Goal: Transaction & Acquisition: Purchase product/service

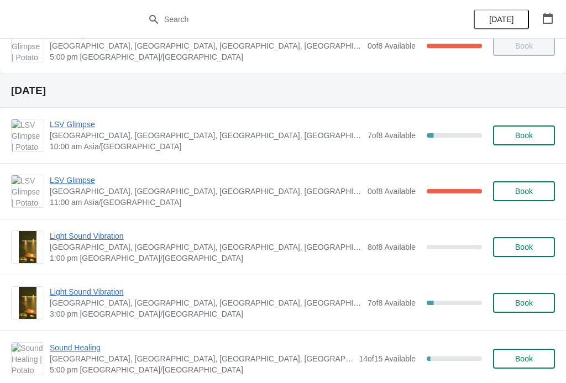
scroll to position [364, 0]
click at [511, 128] on button "Book" at bounding box center [524, 135] width 62 height 20
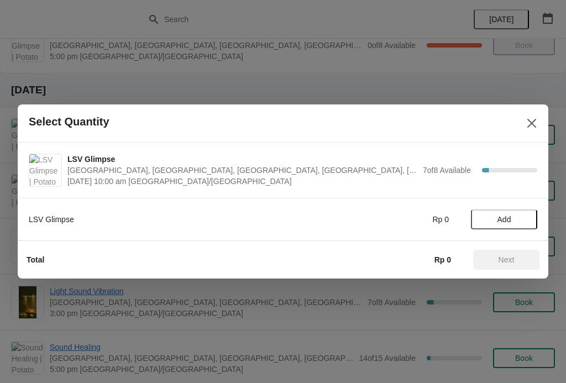
click at [514, 211] on button "Add" at bounding box center [504, 219] width 66 height 20
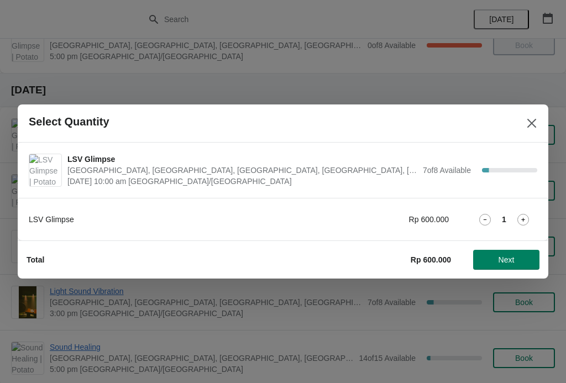
click at [527, 217] on icon at bounding box center [523, 220] width 12 height 12
click at [506, 268] on button "Next" at bounding box center [506, 260] width 66 height 20
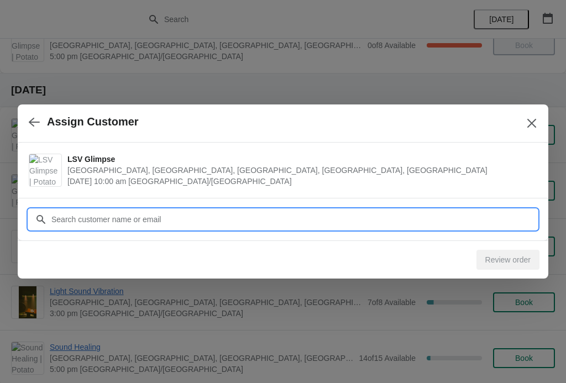
click at [156, 213] on input "Customer" at bounding box center [294, 219] width 486 height 20
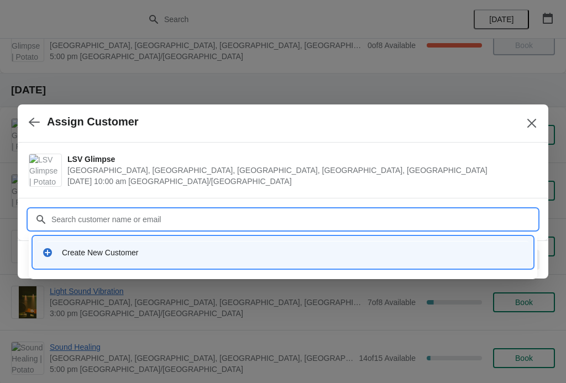
click at [227, 258] on div "Create New Customer" at bounding box center [283, 252] width 491 height 23
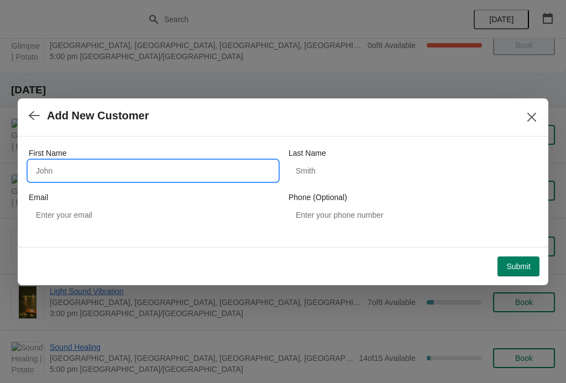
click at [156, 171] on input "First Name" at bounding box center [153, 171] width 249 height 20
type input "Di"
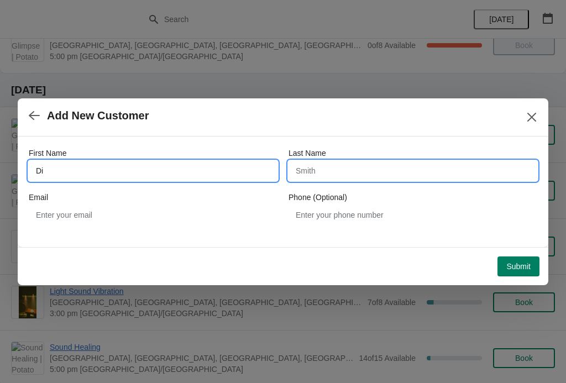
click at [376, 172] on input "Last Name" at bounding box center [412, 171] width 249 height 20
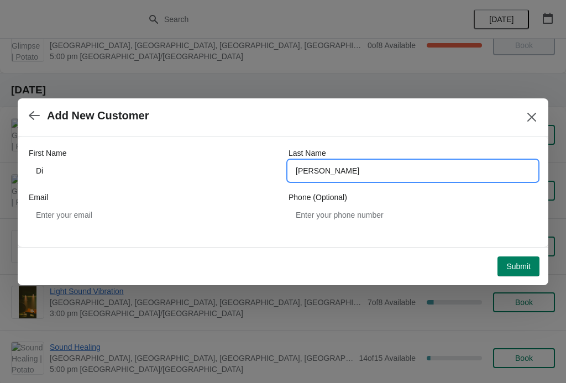
type input "Wu"
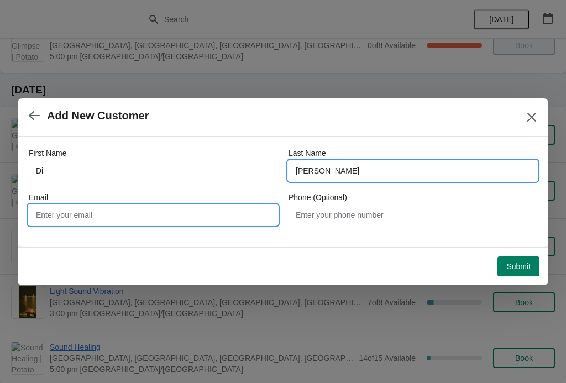
click at [109, 214] on input "Email" at bounding box center [153, 215] width 249 height 20
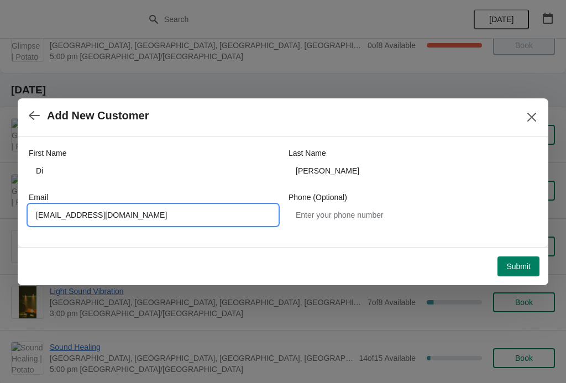
type input "deliawu167@163.com"
click at [458, 139] on div "First Name Di Last Name Wu Email deliawu167@163.com Phone (Optional)" at bounding box center [283, 185] width 508 height 99
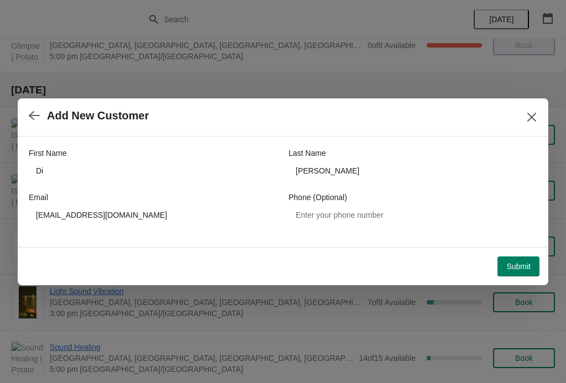
click at [513, 265] on span "Submit" at bounding box center [518, 266] width 24 height 9
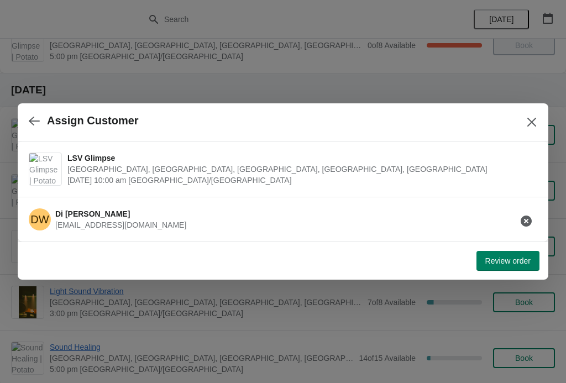
click at [507, 264] on span "Review order" at bounding box center [507, 260] width 45 height 9
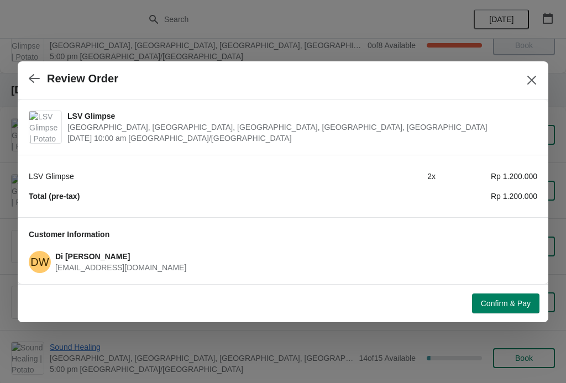
click at [501, 310] on button "Confirm & Pay" at bounding box center [505, 303] width 67 height 20
